Goal: Information Seeking & Learning: Find specific fact

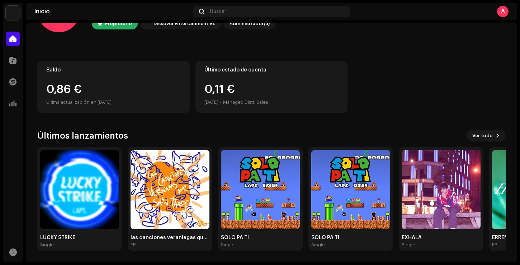
scroll to position [45, 0]
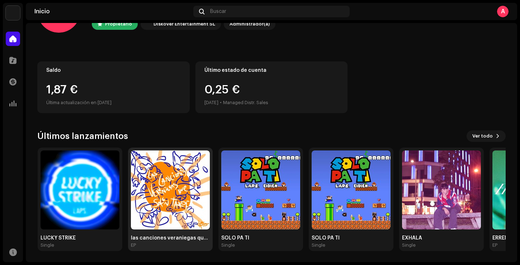
click at [173, 194] on img at bounding box center [170, 189] width 79 height 79
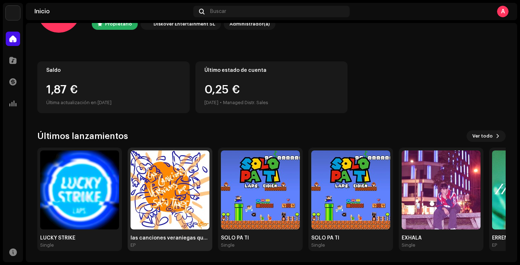
click at [173, 194] on img at bounding box center [170, 189] width 79 height 79
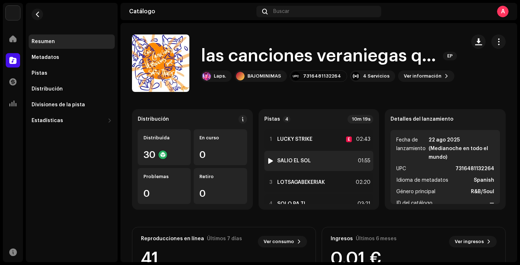
click at [311, 158] on div "2 SALIO EL SOL 01:55" at bounding box center [318, 161] width 109 height 20
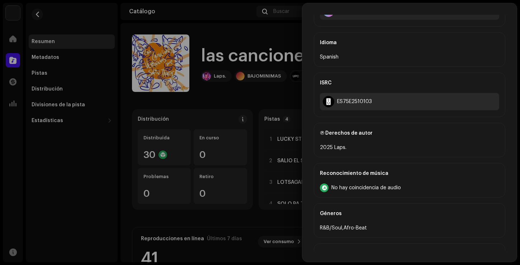
scroll to position [159, 0]
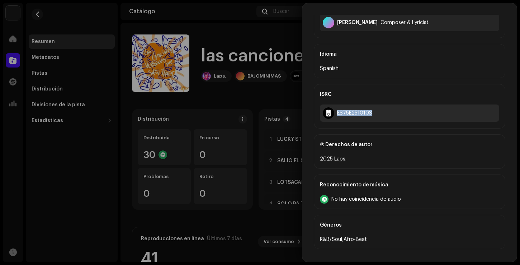
drag, startPoint x: 377, startPoint y: 115, endPoint x: 322, endPoint y: 112, distance: 54.6
click at [322, 113] on div "ES75E2510103" at bounding box center [409, 112] width 179 height 17
copy div "ES75E2510103"
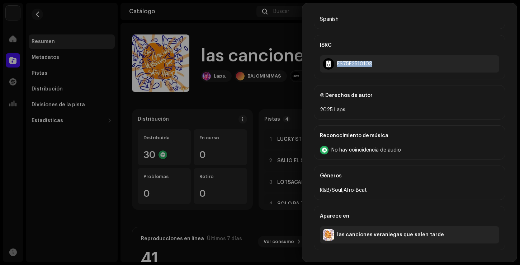
scroll to position [0, 0]
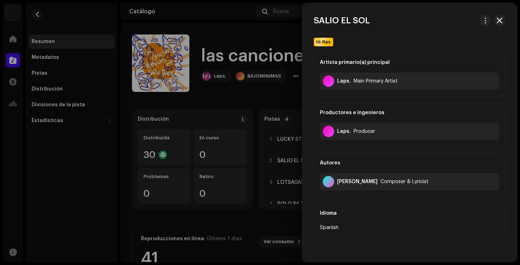
click at [267, 130] on div at bounding box center [260, 132] width 520 height 265
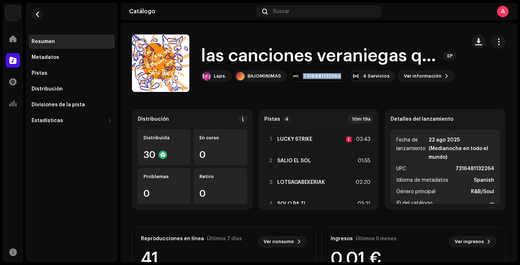
drag, startPoint x: 336, startPoint y: 76, endPoint x: 296, endPoint y: 82, distance: 40.0
click at [296, 82] on div "las canciones veraniegas que salen tarde EP Laps. BAJOMINIMAS 7316481132264 4 S…" at bounding box center [296, 62] width 328 height 57
copy div "7316481132264"
